Goal: Entertainment & Leisure: Consume media (video, audio)

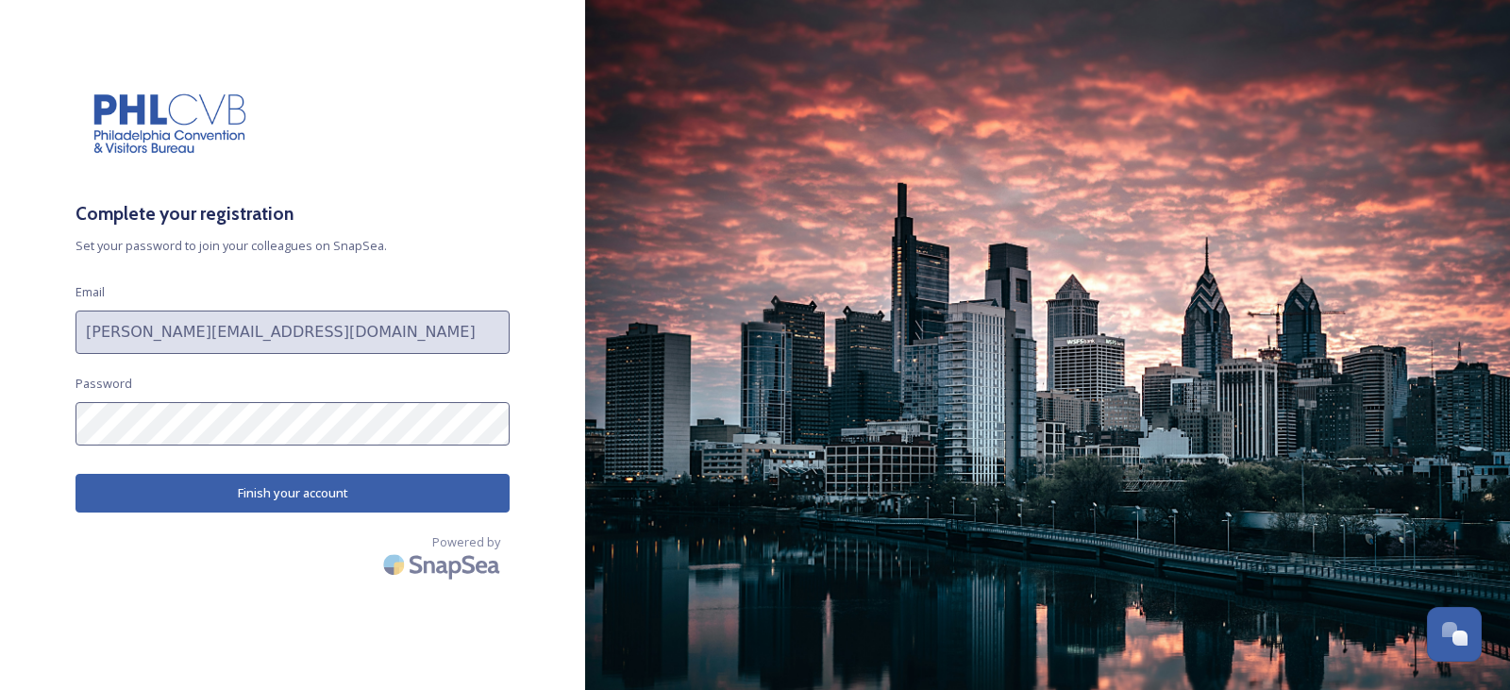
click at [37, 420] on div "Complete your registration Set your password to join your colleagues on SnapSea…" at bounding box center [292, 344] width 585 height 539
click at [228, 484] on button "Finish your account" at bounding box center [292, 493] width 434 height 39
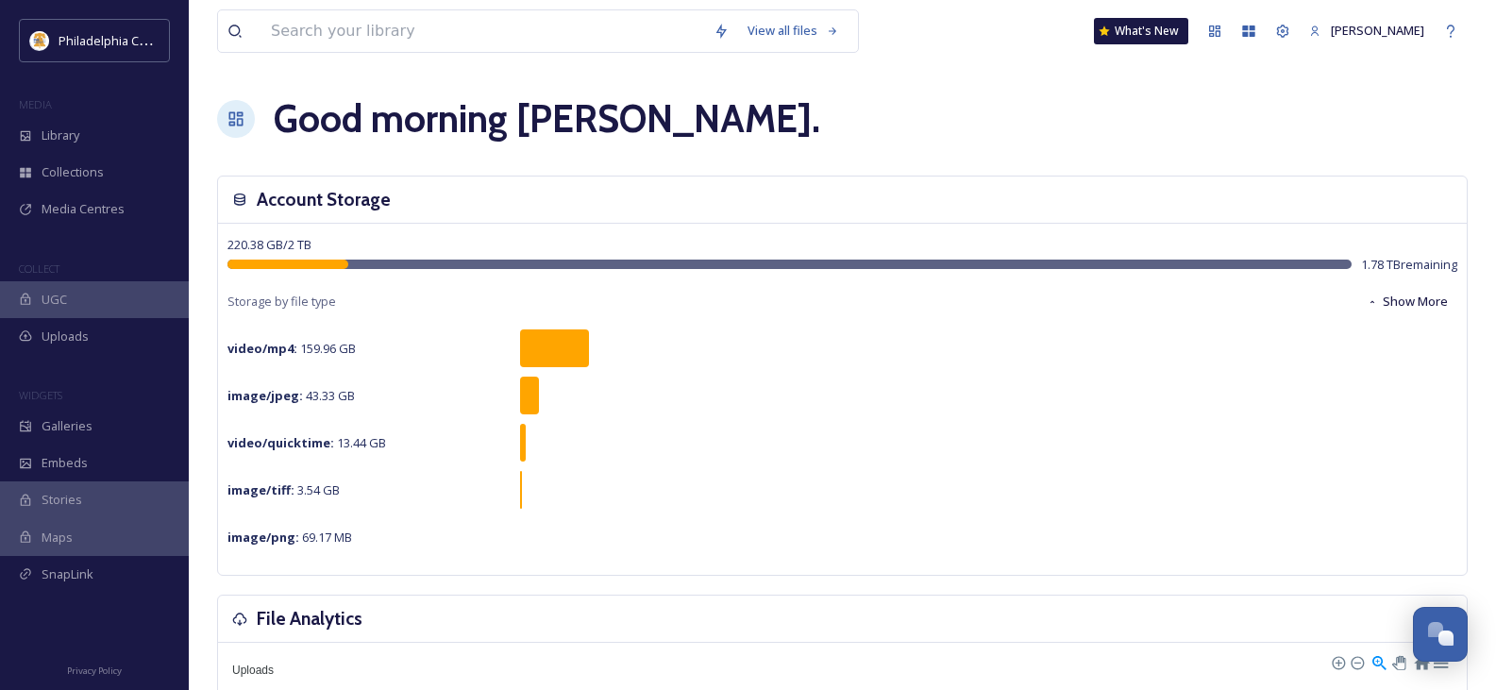
click at [79, 132] on span "Library" at bounding box center [61, 135] width 38 height 18
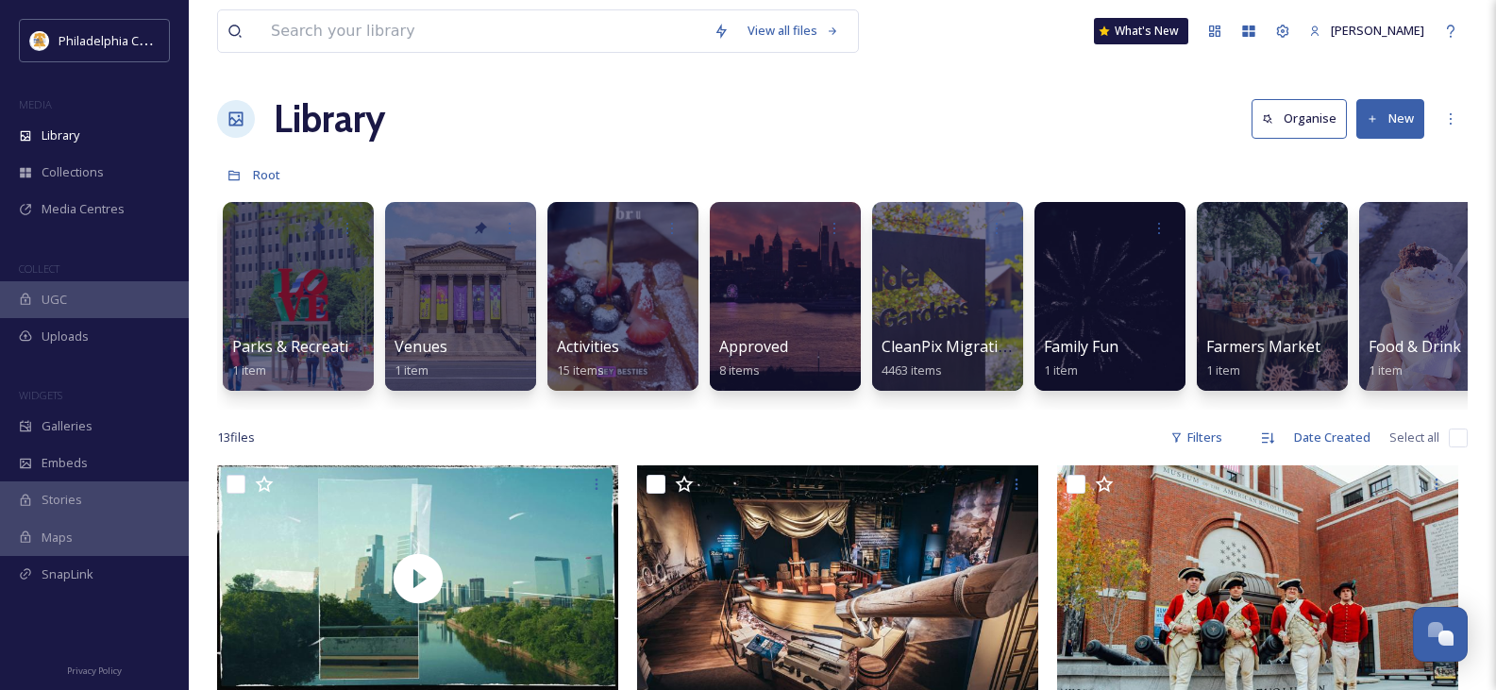
click at [92, 167] on span "Collections" at bounding box center [73, 172] width 62 height 18
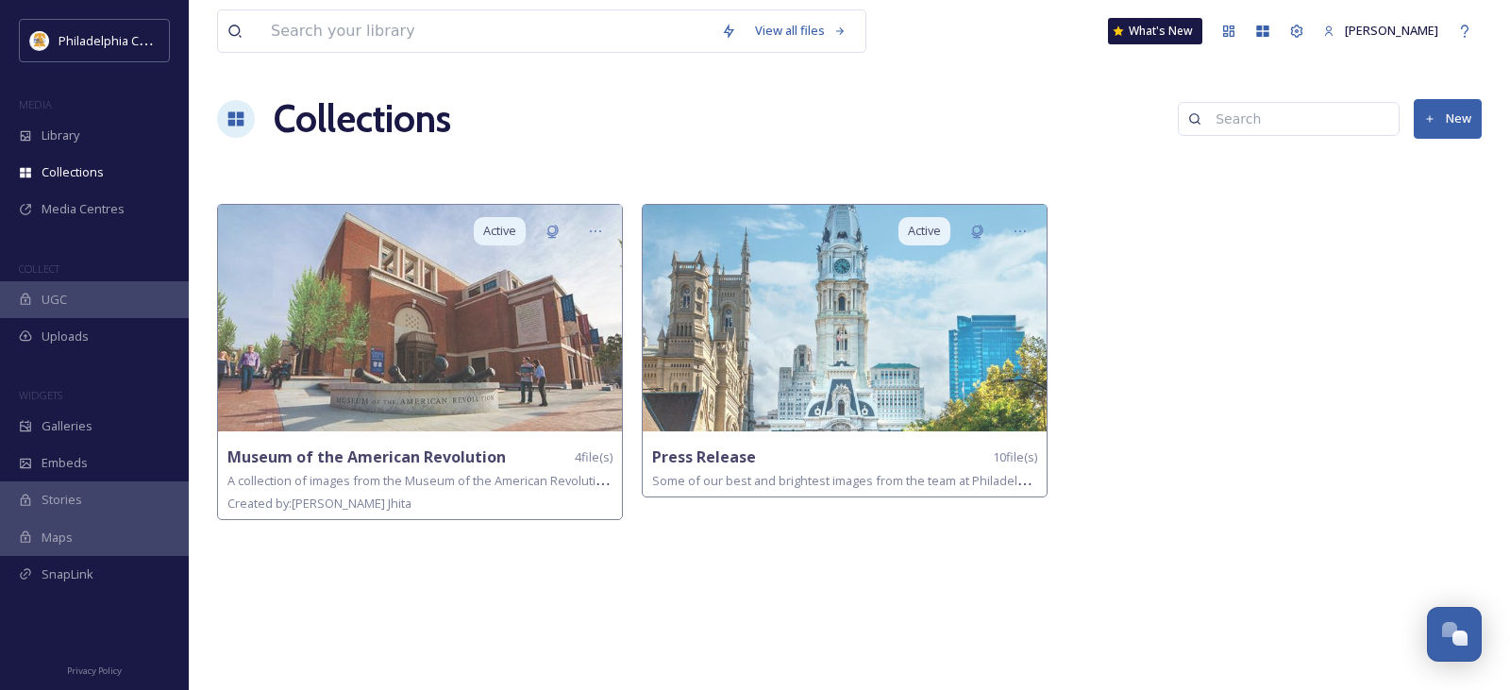
click at [57, 124] on div "Library" at bounding box center [94, 135] width 189 height 37
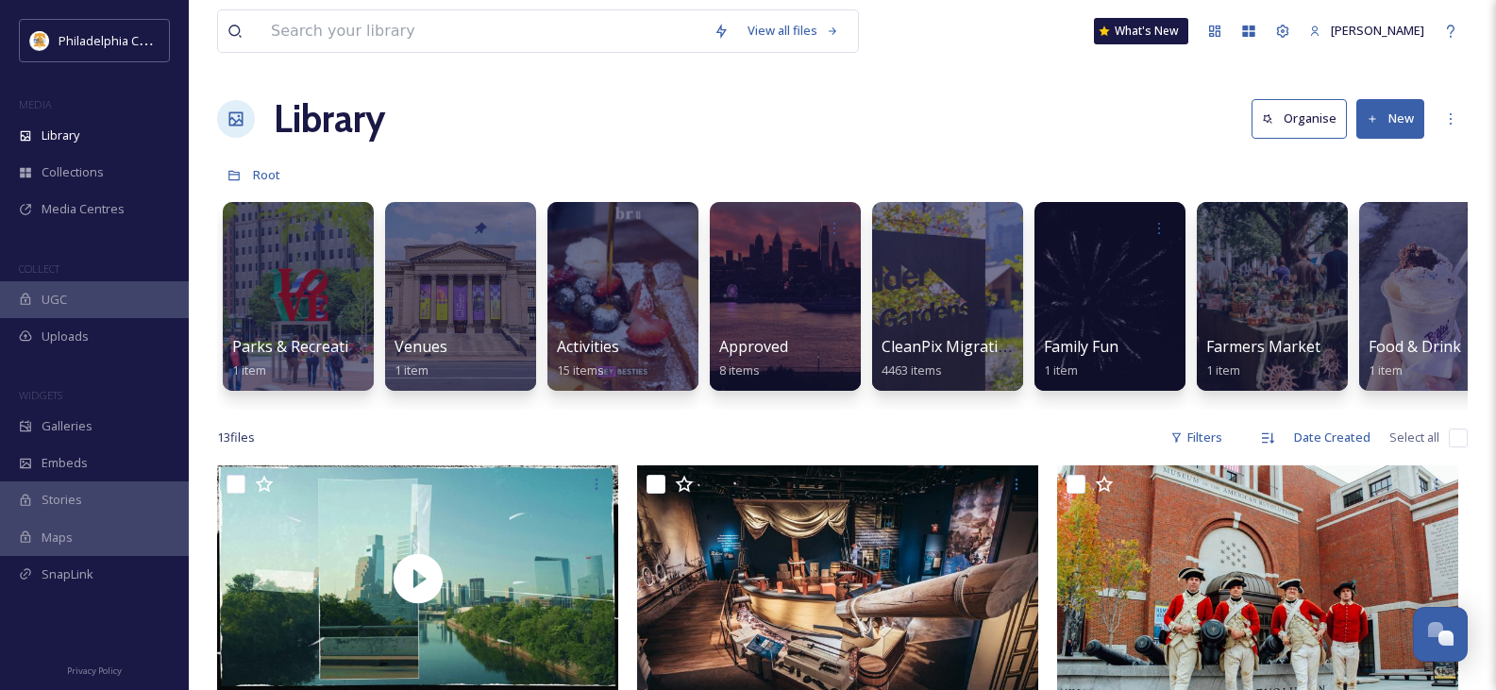
click at [776, 310] on div at bounding box center [785, 296] width 151 height 189
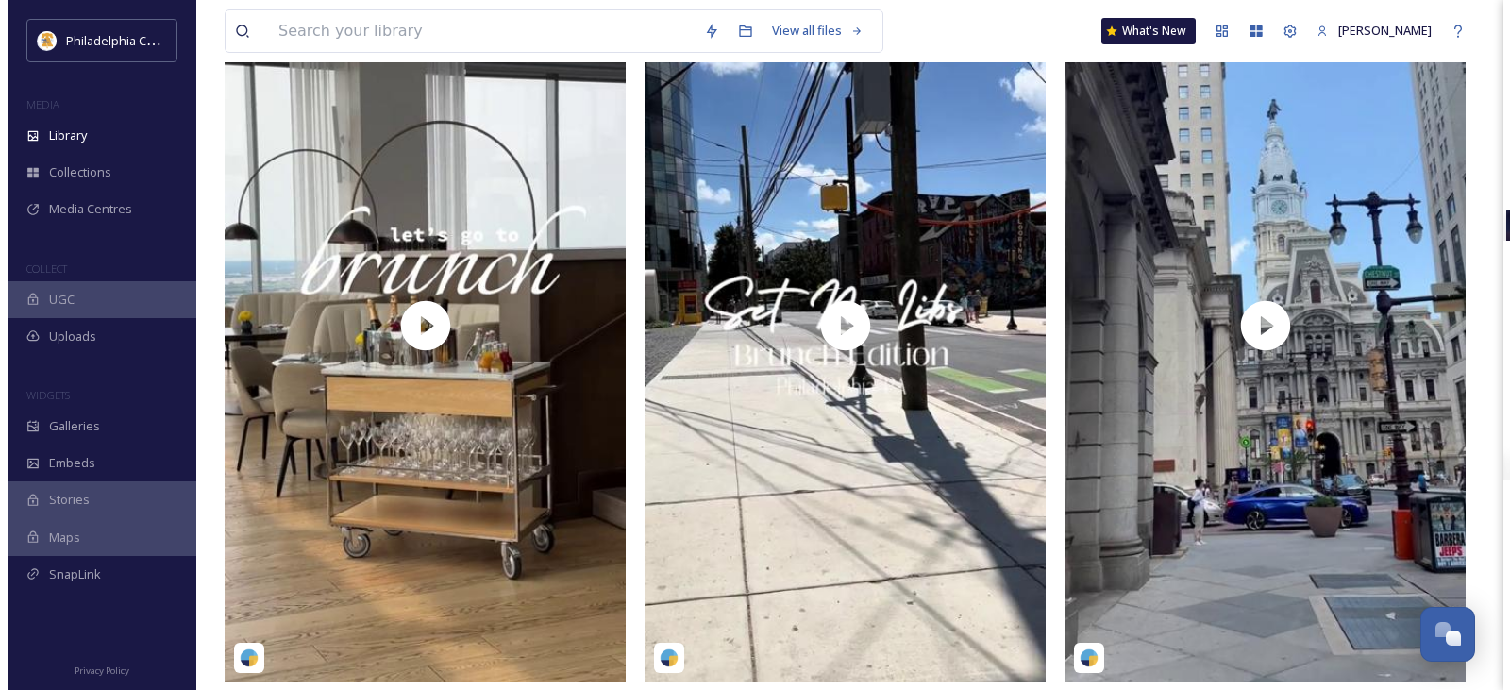
scroll to position [281, 0]
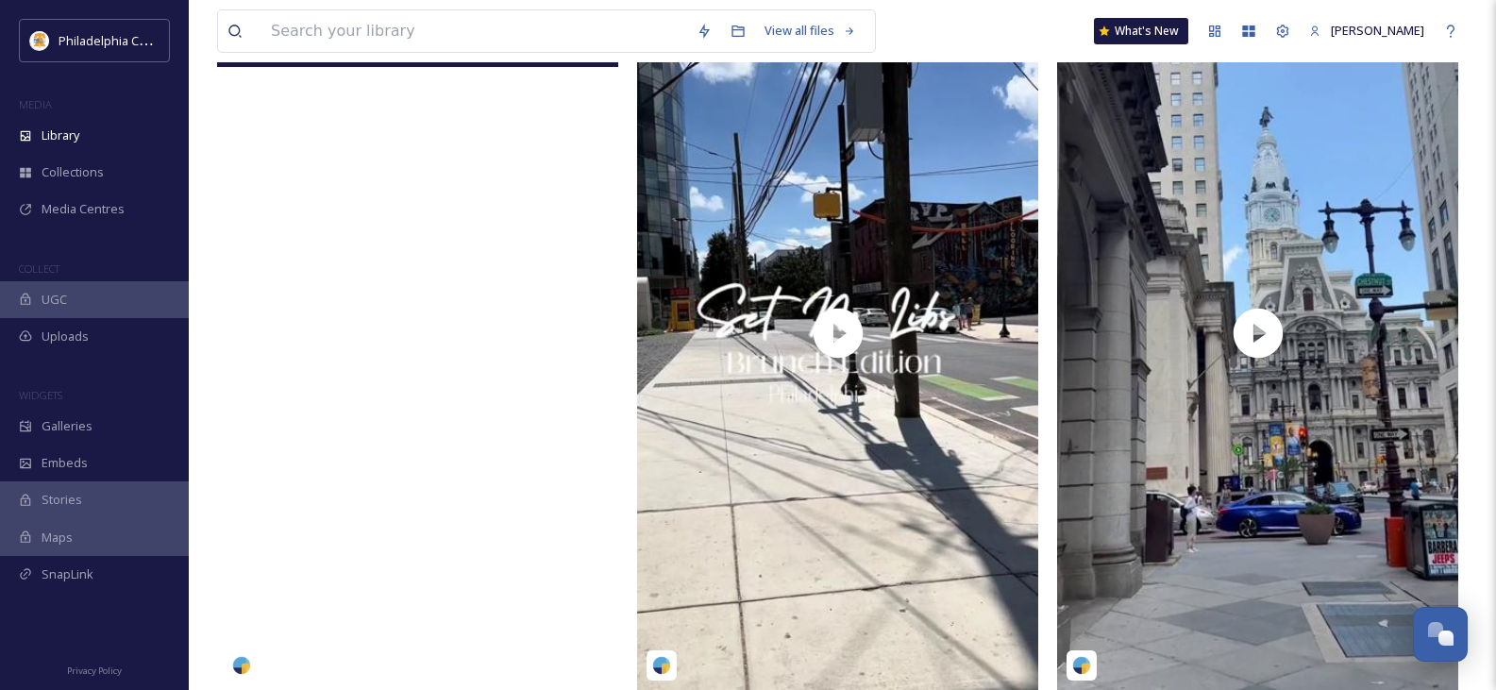
click at [416, 330] on video "bellagerard-4337035.mp4" at bounding box center [417, 332] width 401 height 713
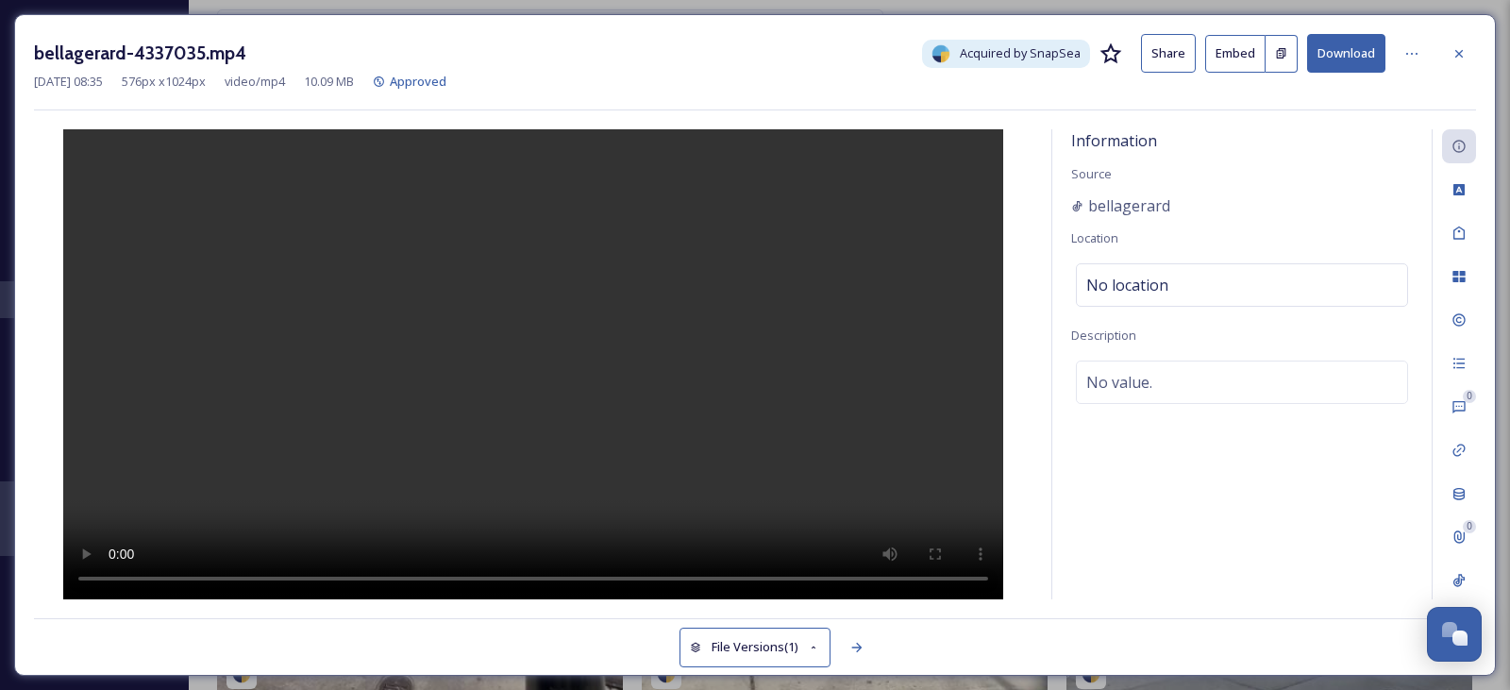
click at [1455, 56] on icon at bounding box center [1458, 53] width 15 height 15
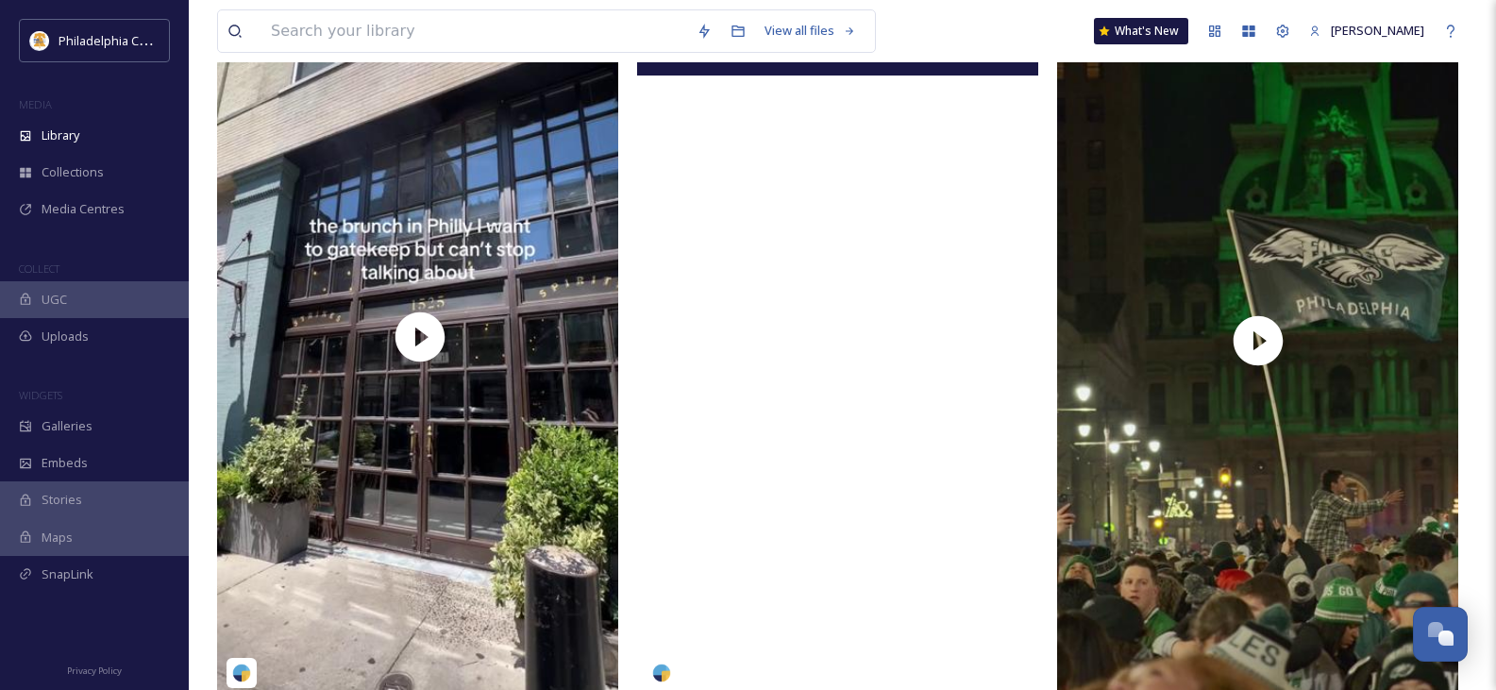
click at [852, 335] on video "minahmalistic-4336833.mp4" at bounding box center [837, 341] width 401 height 713
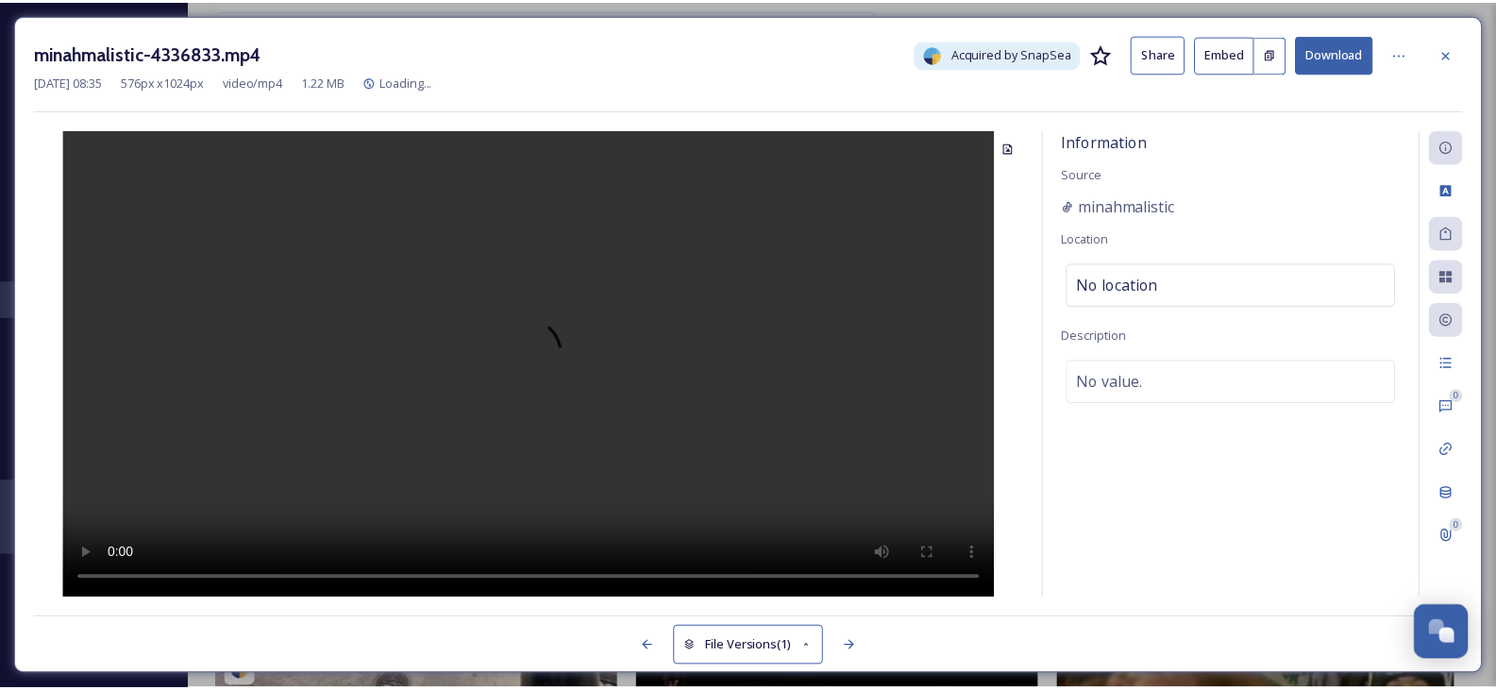
scroll to position [1022, 0]
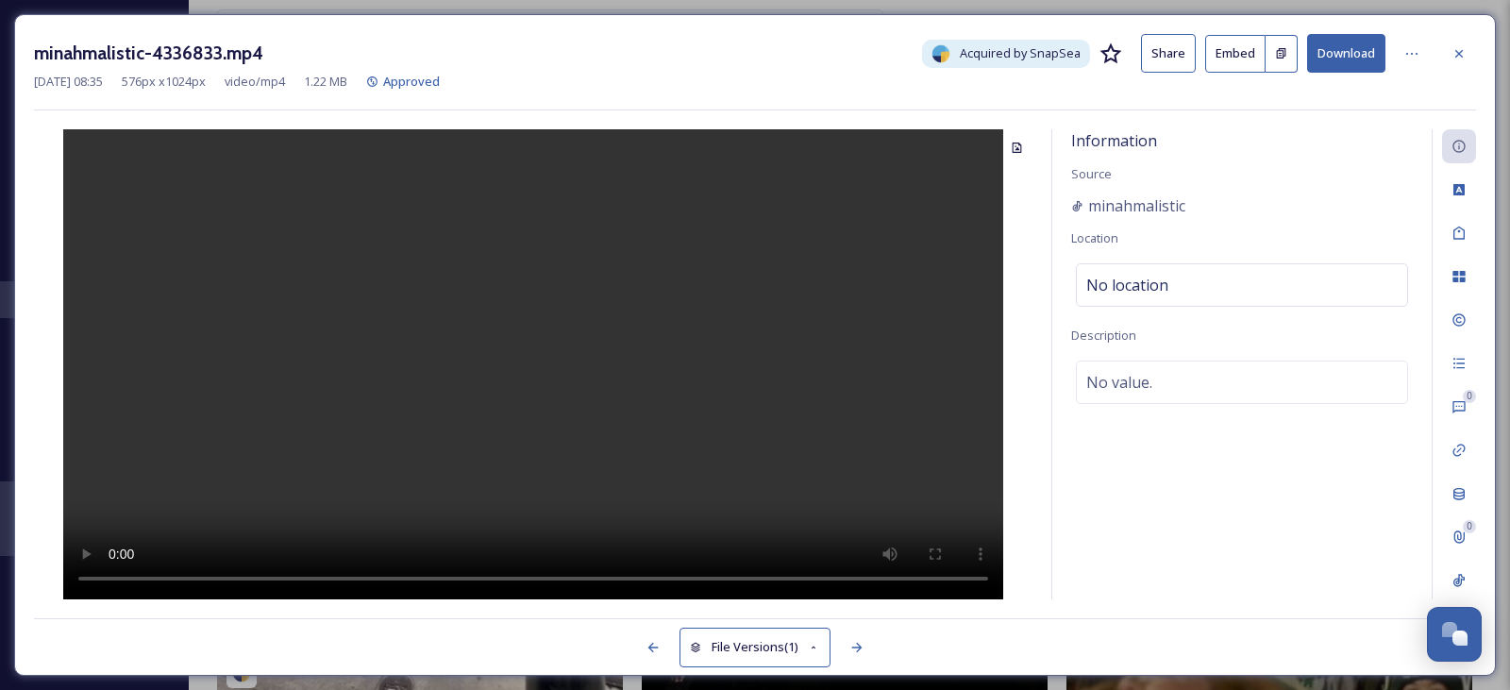
click at [1463, 52] on icon at bounding box center [1458, 53] width 15 height 15
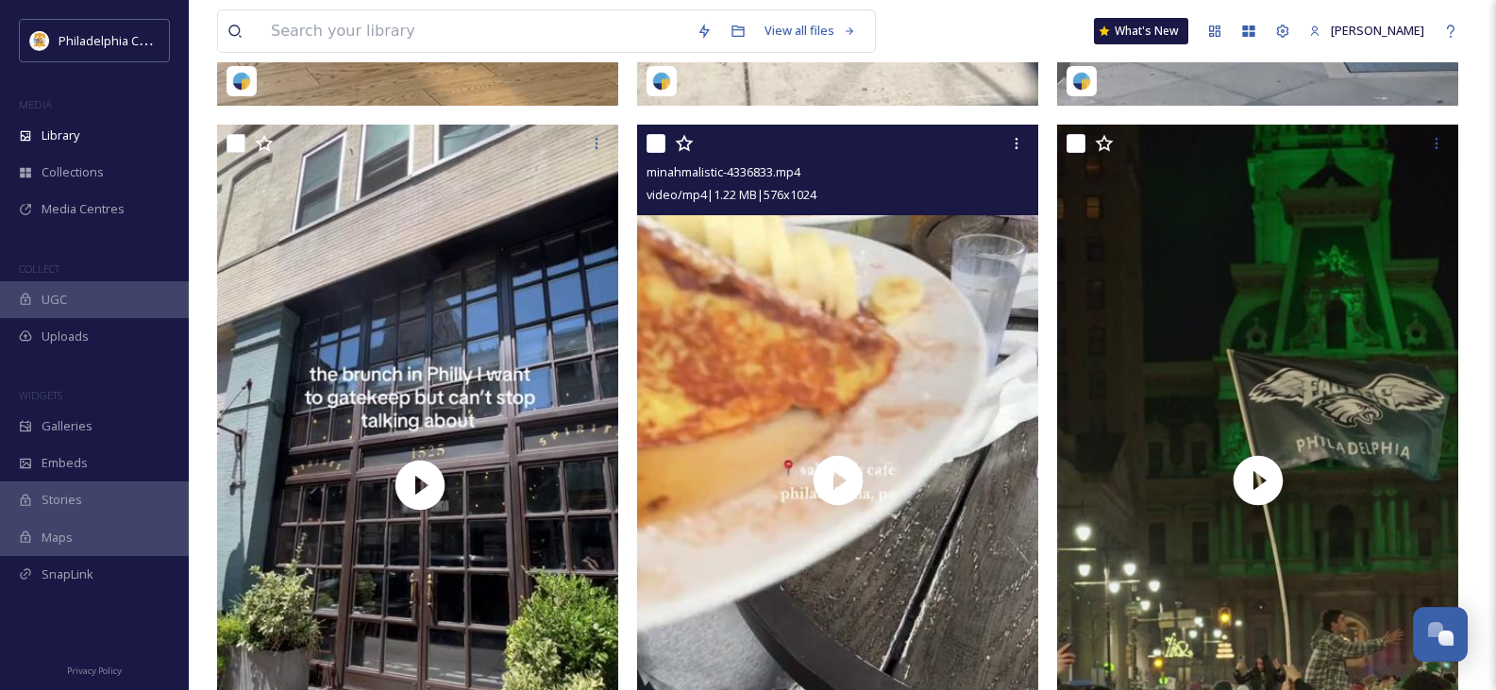
scroll to position [870, 0]
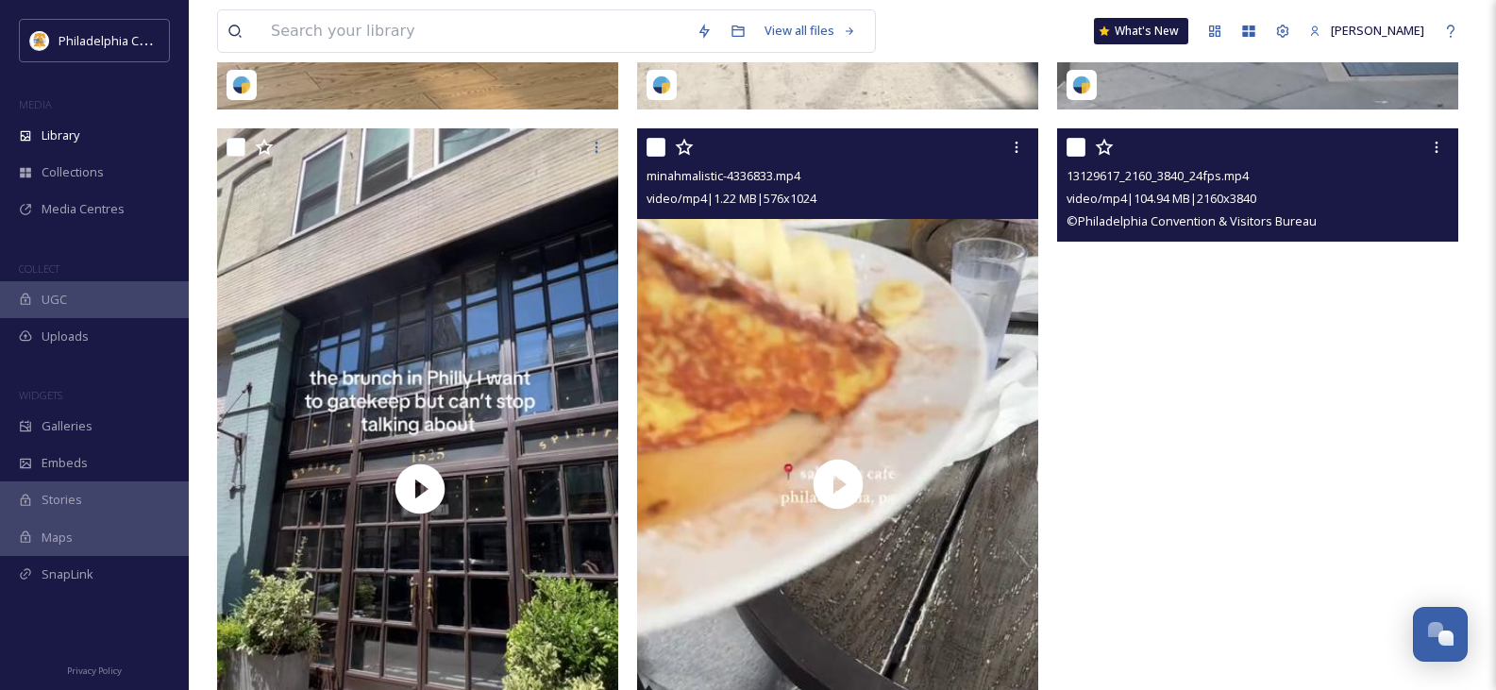
click at [1289, 441] on video "13129617_2160_3840_24fps.mp4" at bounding box center [1257, 484] width 401 height 713
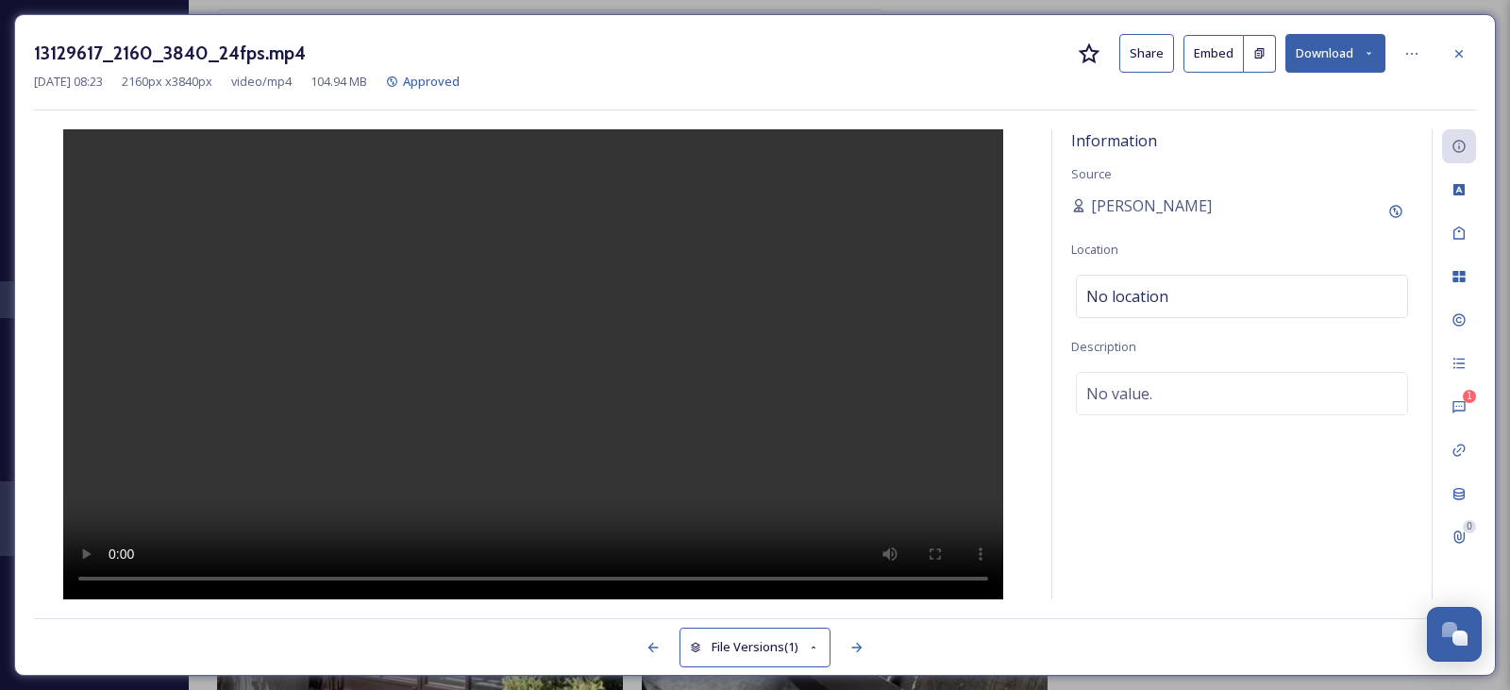
click at [1460, 52] on icon at bounding box center [1459, 53] width 8 height 8
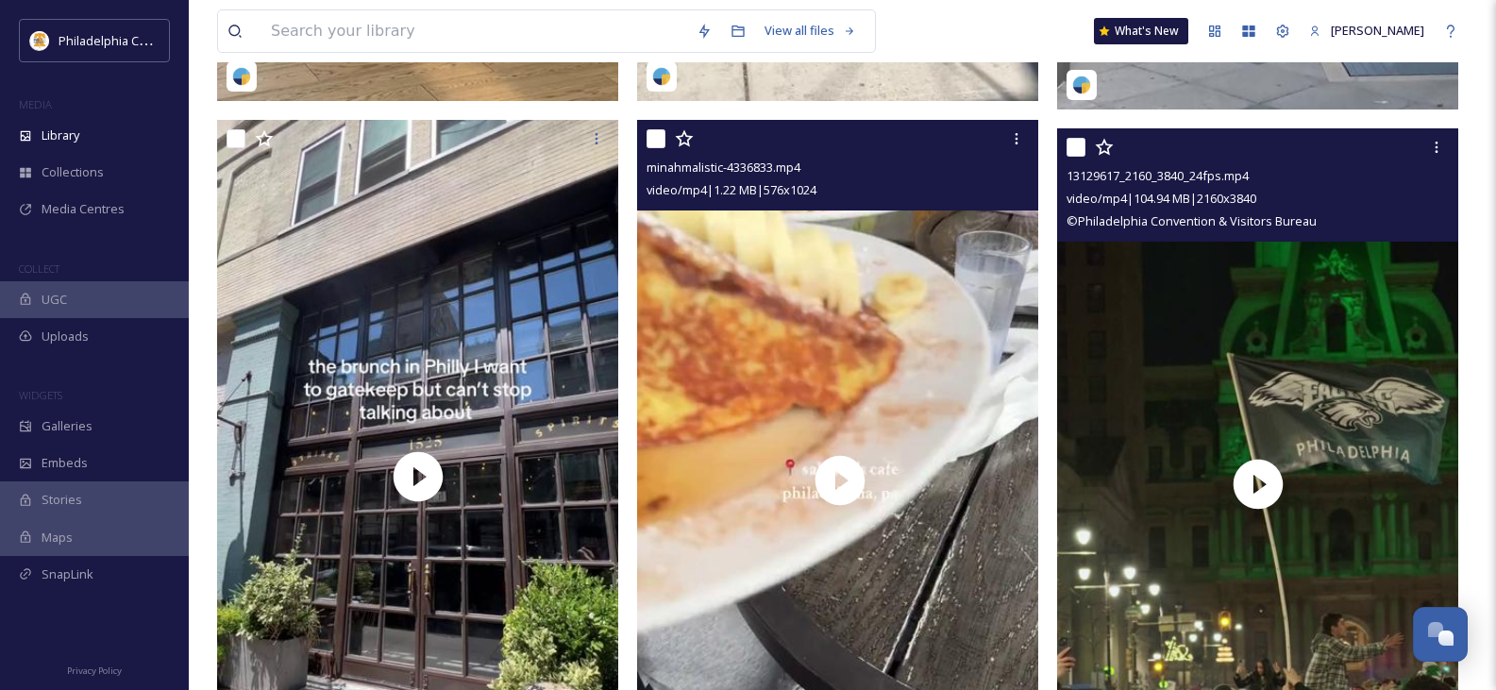
click at [79, 137] on span "Library" at bounding box center [61, 135] width 38 height 18
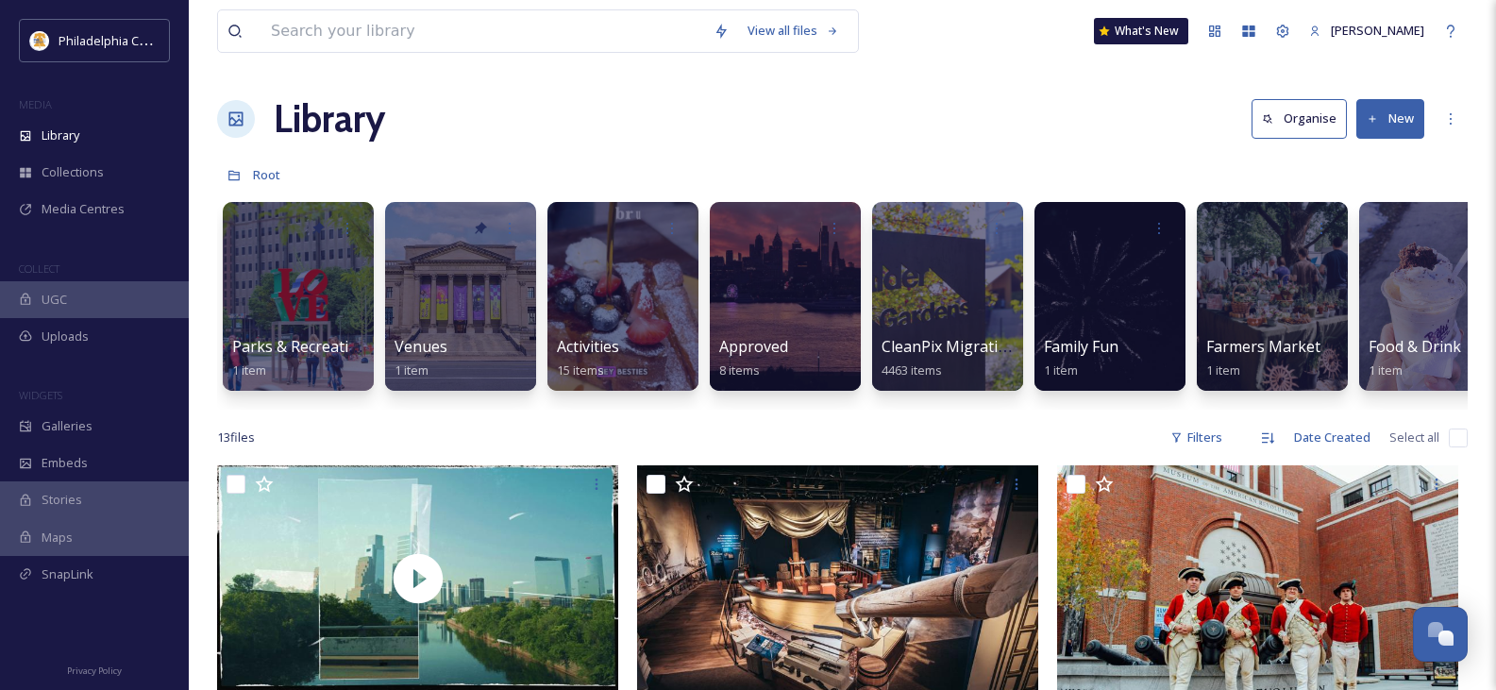
click at [1297, 292] on div at bounding box center [1272, 296] width 151 height 189
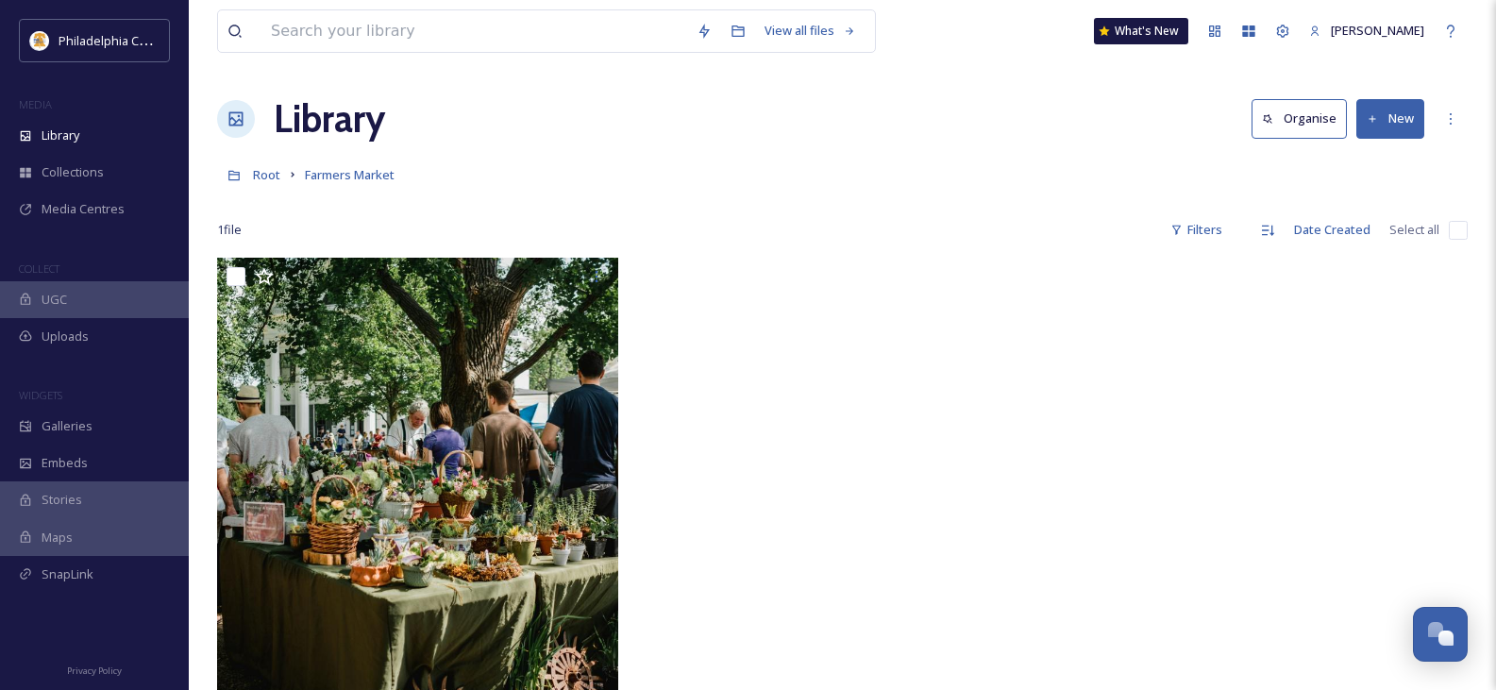
click at [259, 180] on span "Root" at bounding box center [266, 174] width 27 height 17
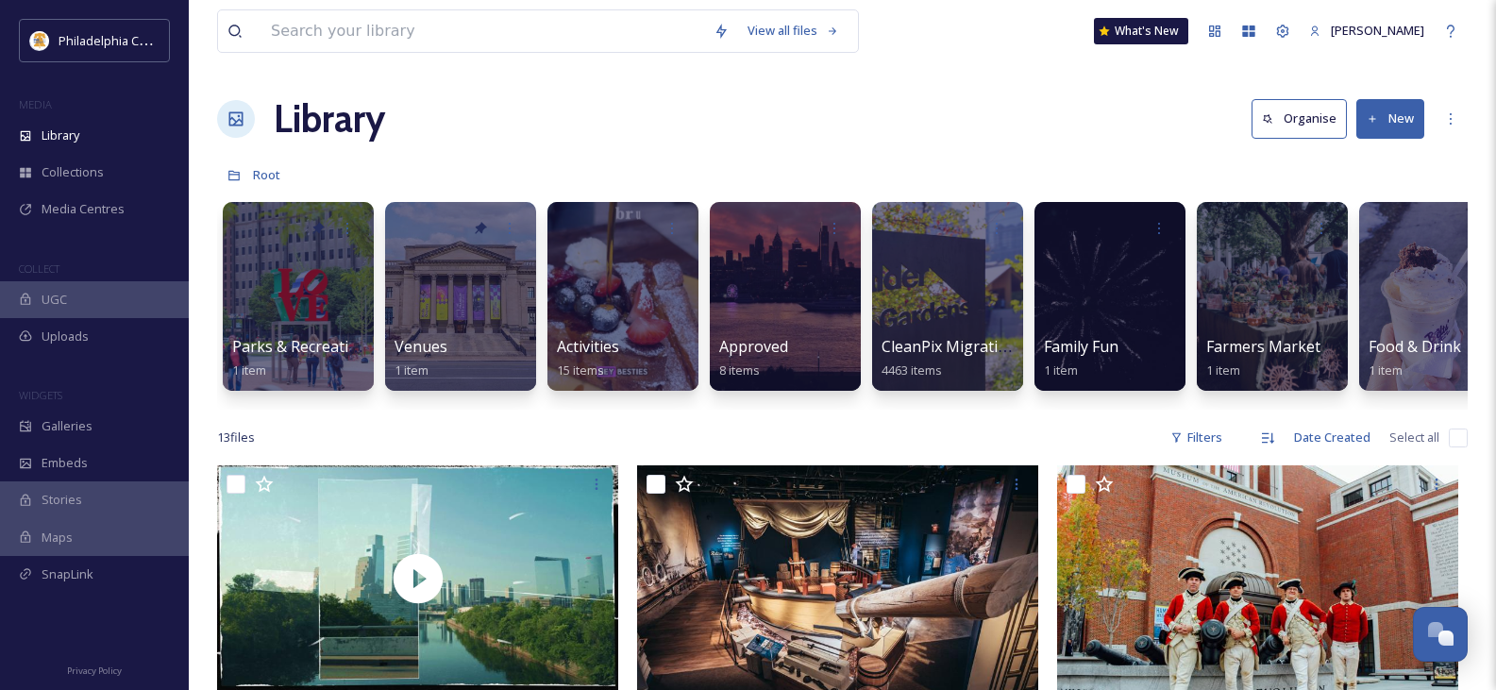
click at [934, 316] on div at bounding box center [947, 296] width 151 height 189
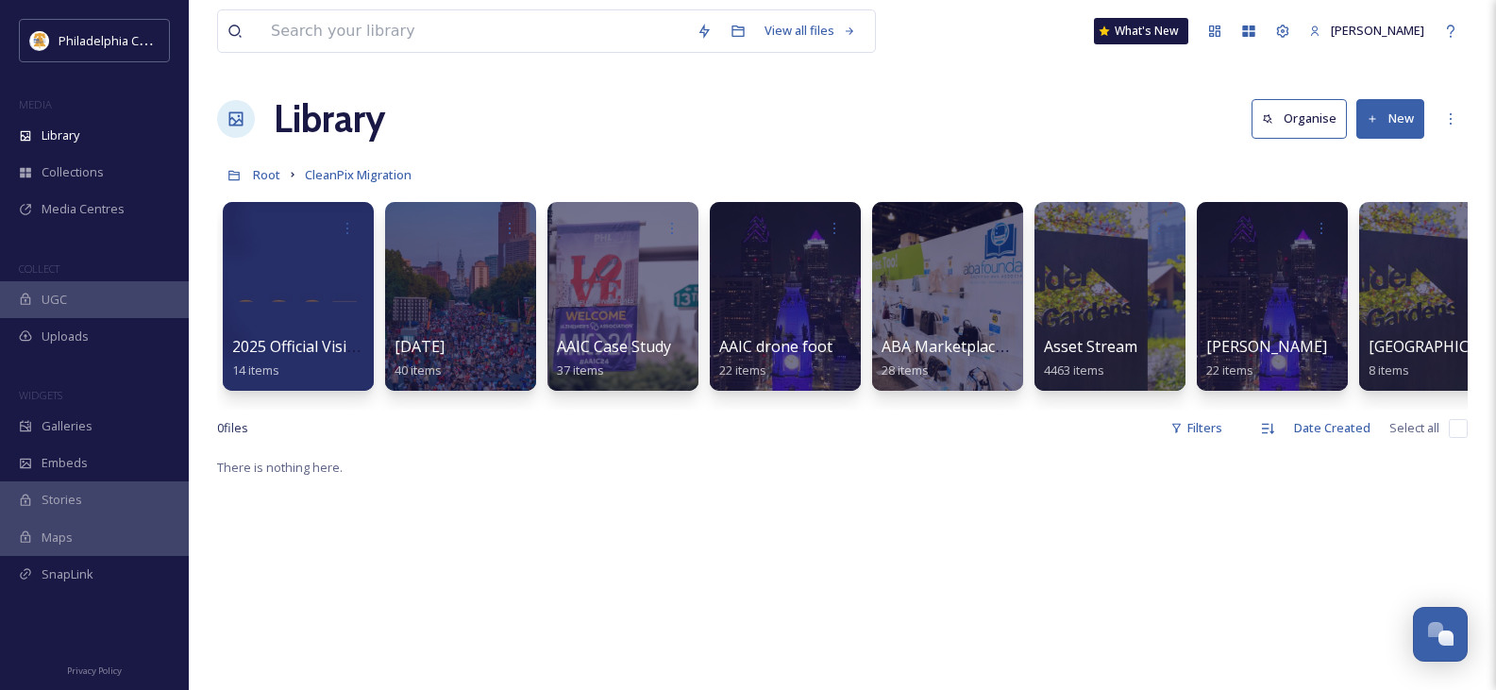
click at [1395, 287] on div at bounding box center [1434, 296] width 151 height 189
